Goal: Task Accomplishment & Management: Manage account settings

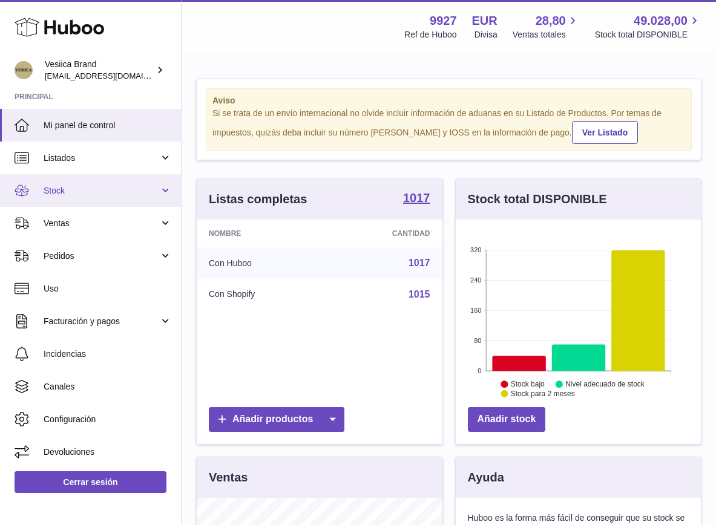
scroll to position [189, 245]
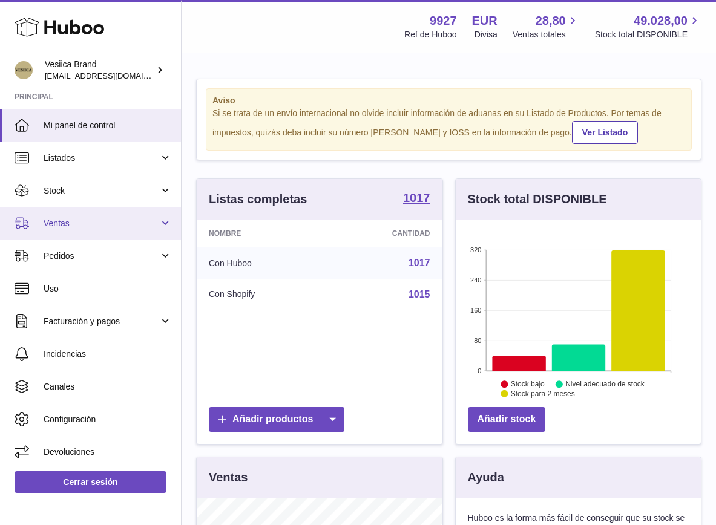
click at [93, 221] on span "Ventas" at bounding box center [102, 223] width 116 height 11
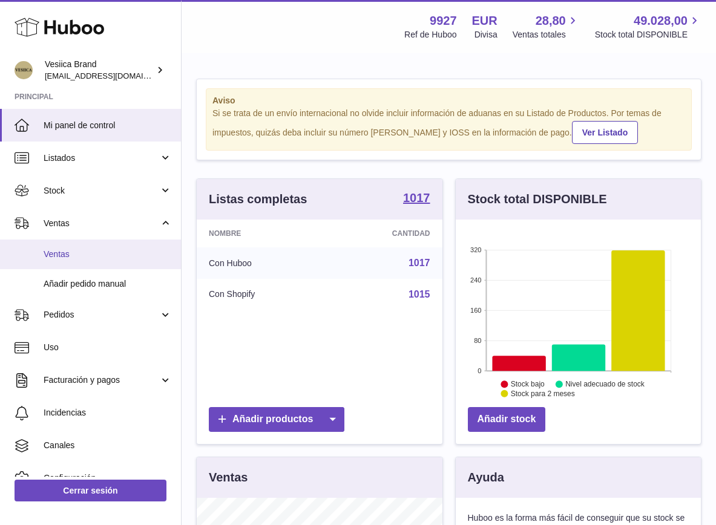
click at [88, 254] on span "Ventas" at bounding box center [108, 254] width 128 height 11
click at [95, 254] on span "Ventas" at bounding box center [108, 254] width 128 height 11
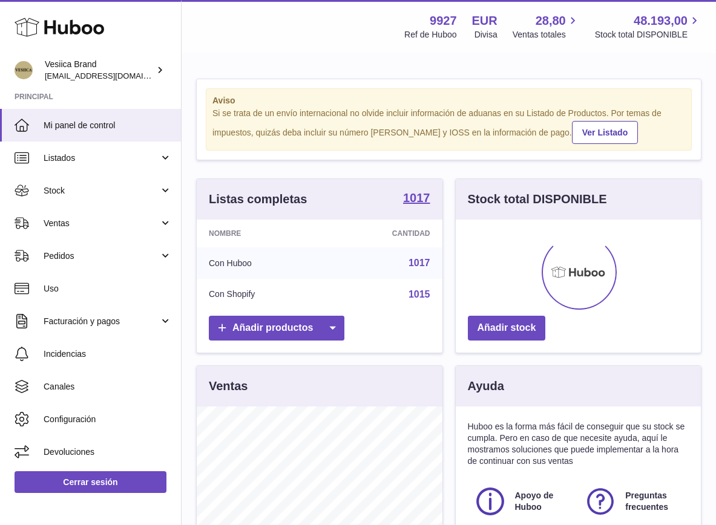
scroll to position [189, 245]
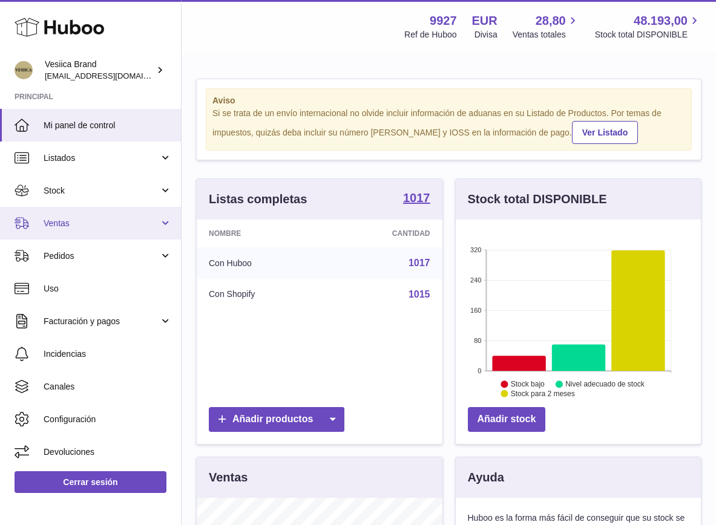
click at [81, 231] on link "Ventas" at bounding box center [90, 223] width 181 height 33
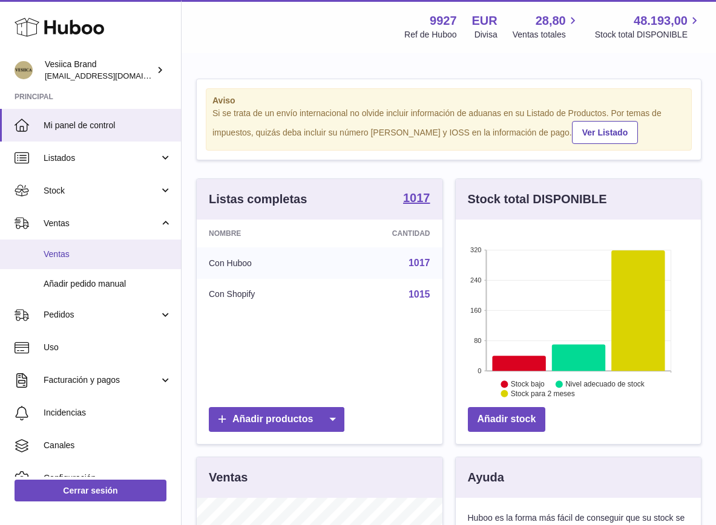
click at [78, 249] on span "Ventas" at bounding box center [108, 254] width 128 height 11
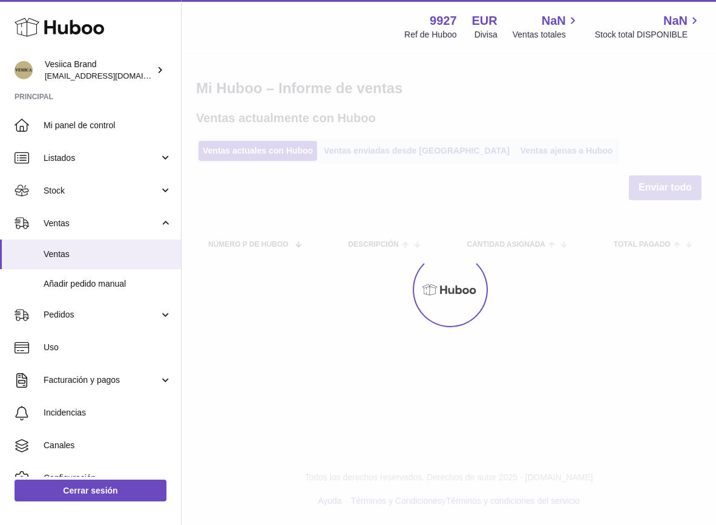
click at [65, 251] on span "Ventas" at bounding box center [108, 254] width 128 height 11
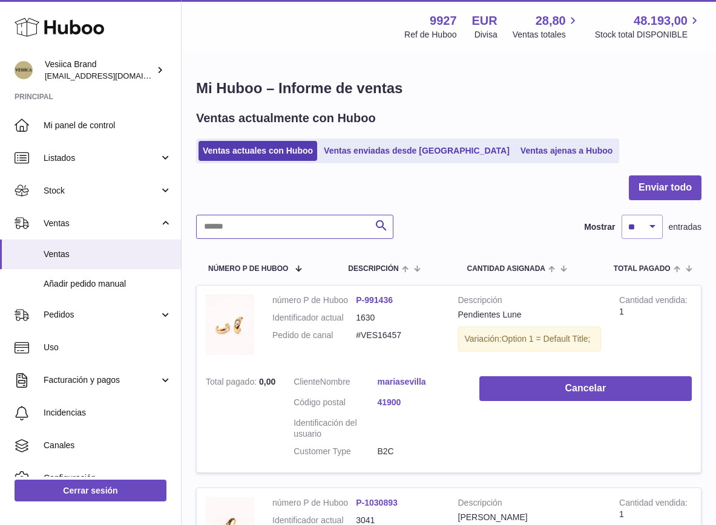
click at [343, 227] on input "text" at bounding box center [294, 227] width 197 height 24
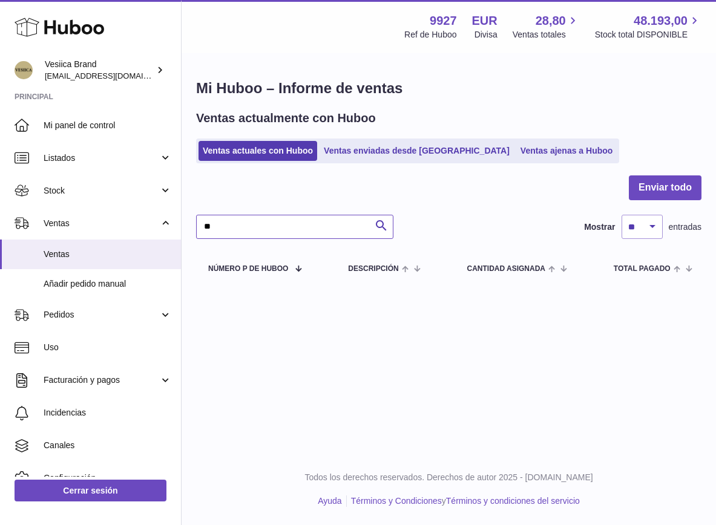
type input "*"
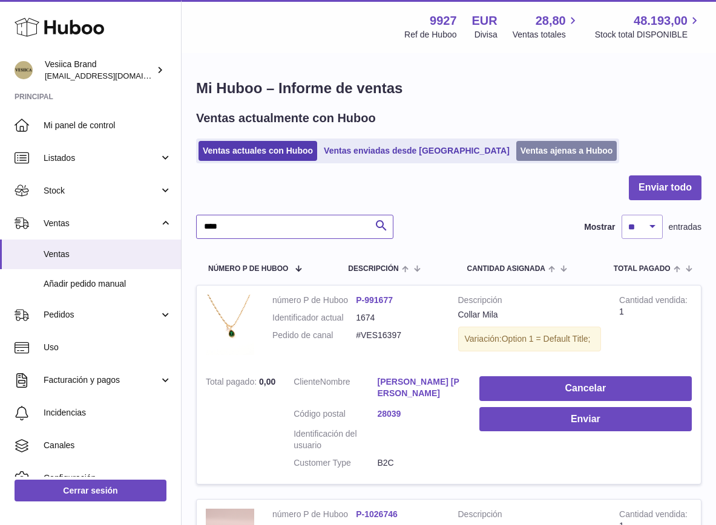
type input "****"
click at [516, 156] on link "Ventas ajenas a Huboo" at bounding box center [566, 151] width 101 height 20
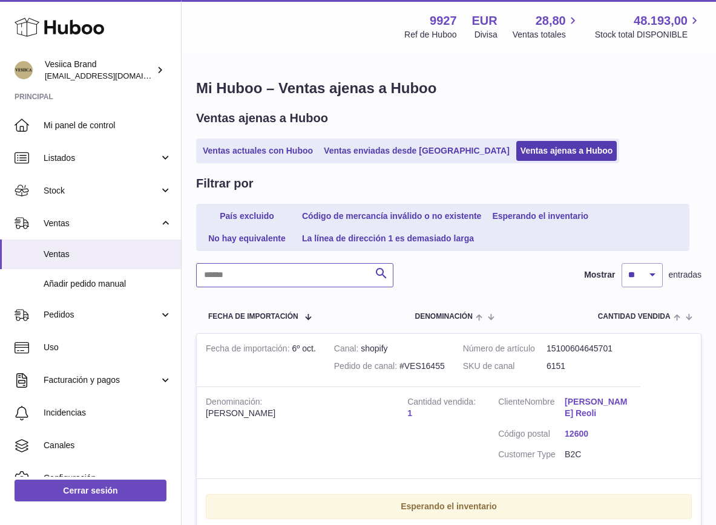
click at [270, 266] on input "text" at bounding box center [294, 275] width 197 height 24
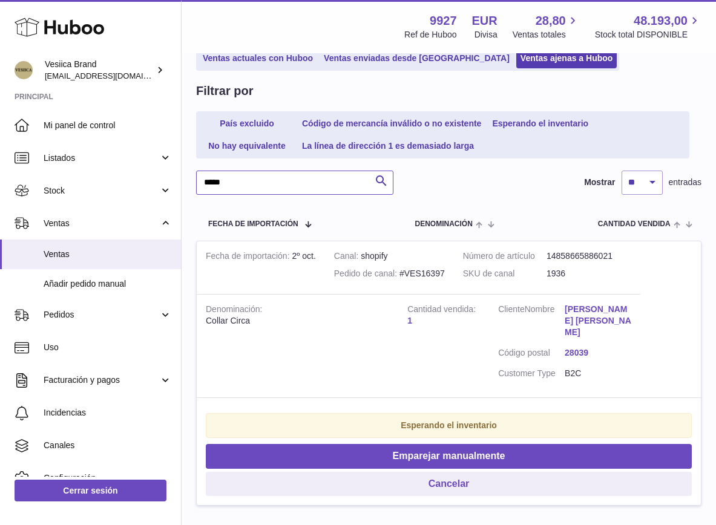
scroll to position [105, 0]
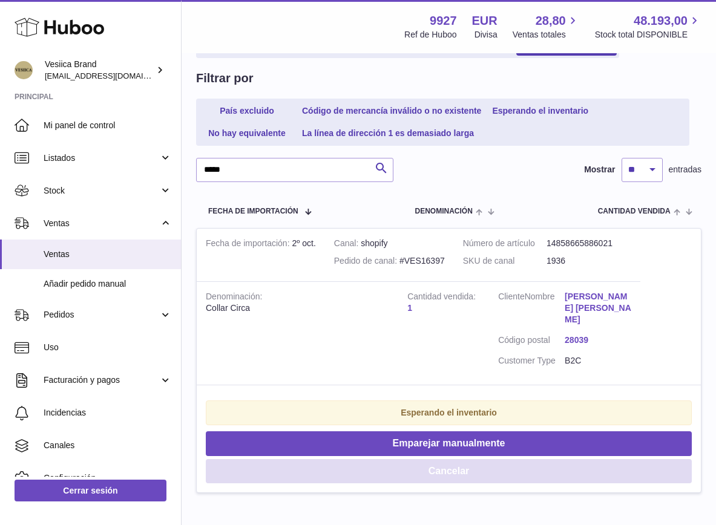
click at [355, 462] on button "Cancelar" at bounding box center [449, 471] width 486 height 25
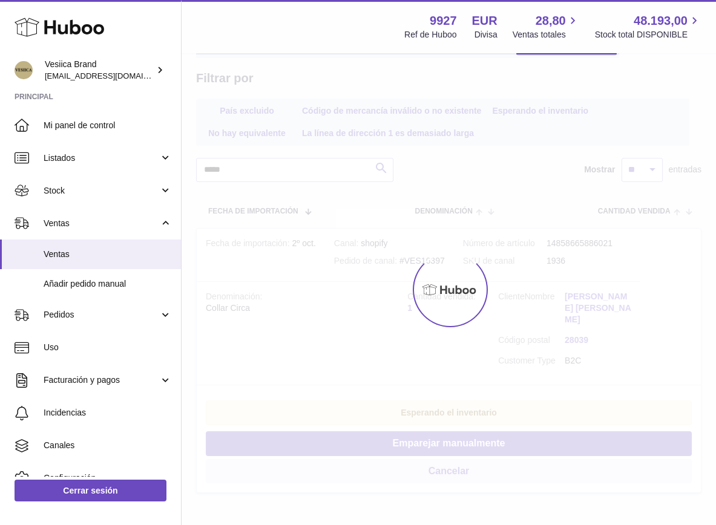
scroll to position [0, 0]
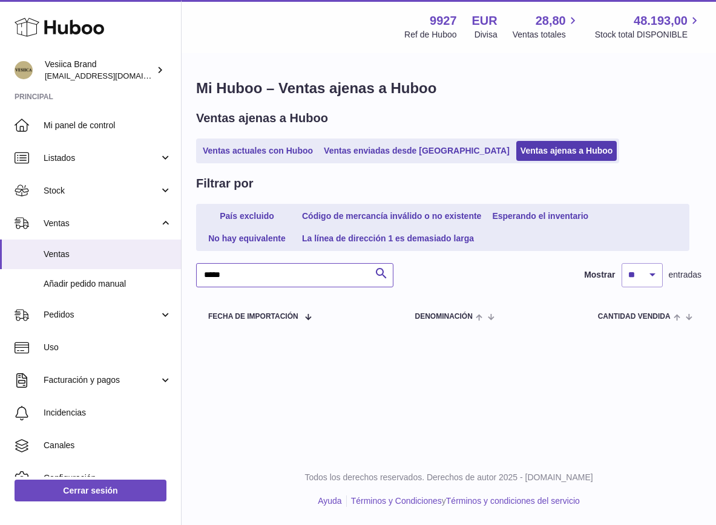
click at [231, 283] on input "*****" at bounding box center [294, 275] width 197 height 24
type input "*"
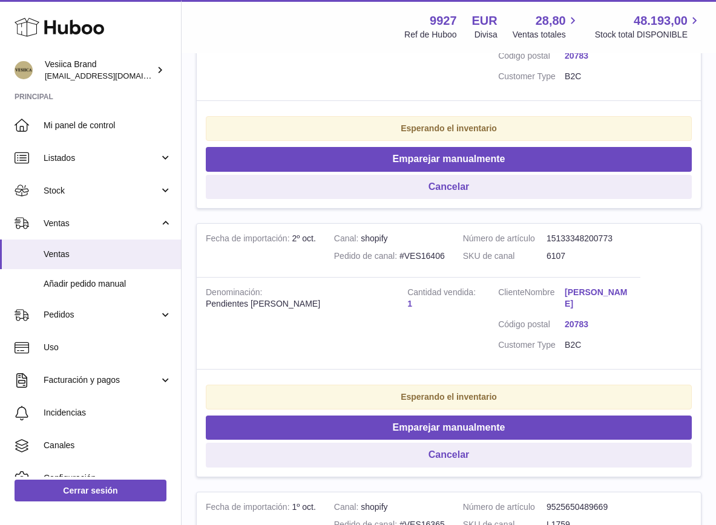
scroll to position [379, 0]
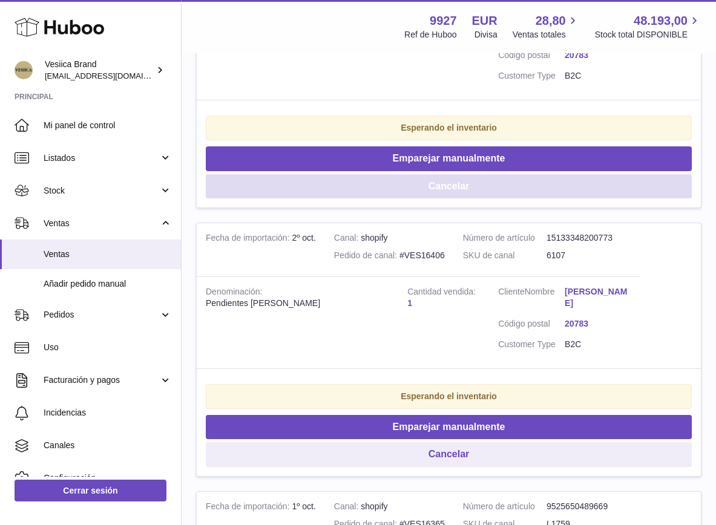
type input "****"
click at [403, 190] on button "Cancelar" at bounding box center [449, 186] width 486 height 25
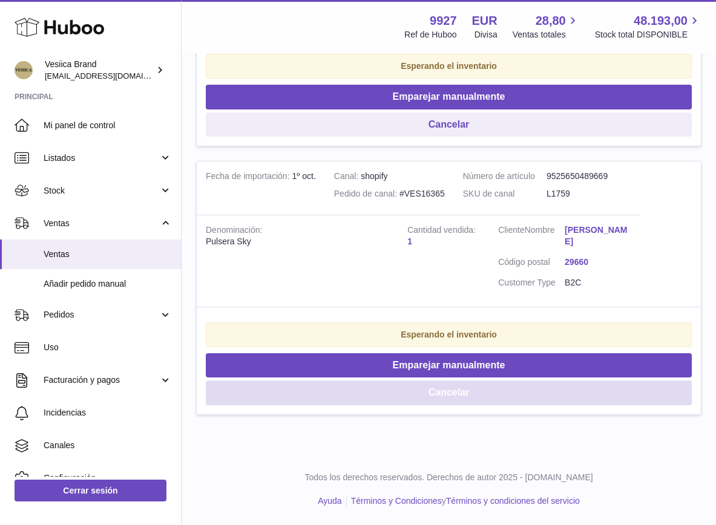
click at [382, 398] on button "Cancelar" at bounding box center [449, 393] width 486 height 25
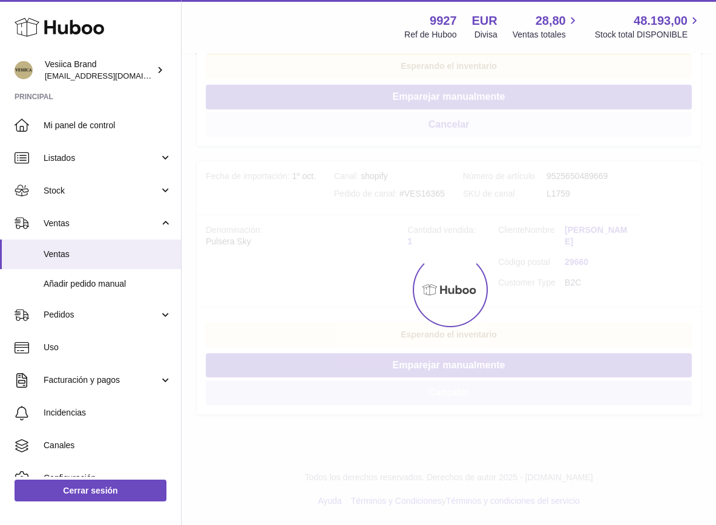
scroll to position [172, 0]
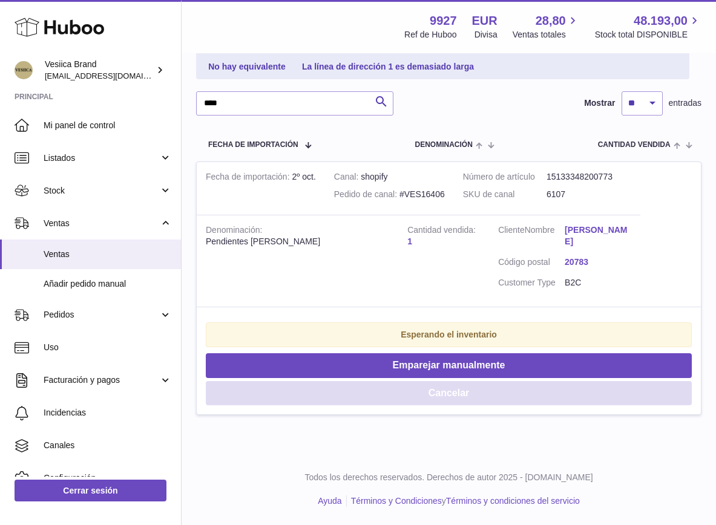
click at [364, 396] on button "Cancelar" at bounding box center [449, 393] width 486 height 25
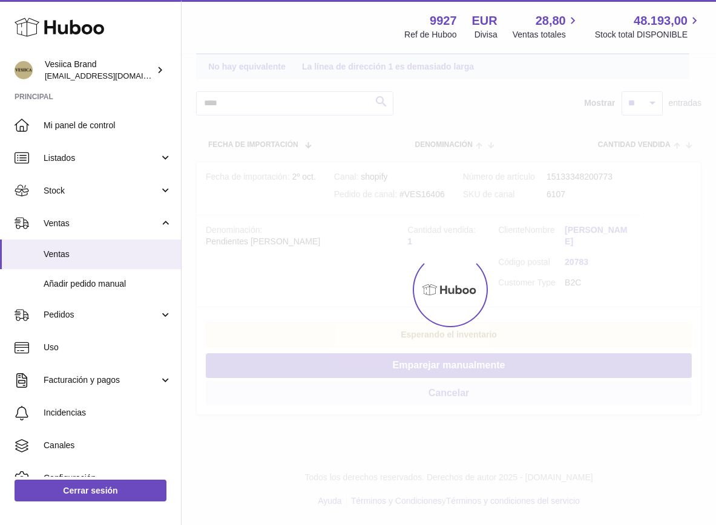
scroll to position [0, 0]
